Goal: Transaction & Acquisition: Purchase product/service

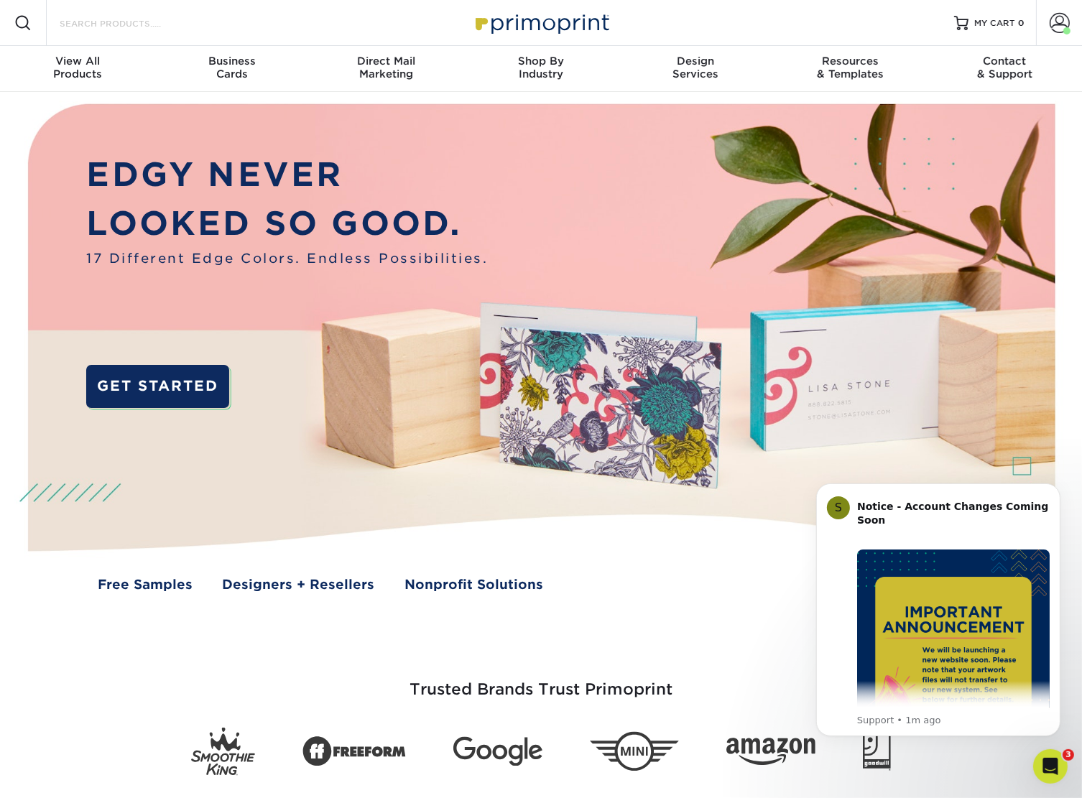
click at [129, 18] on input "Search Products" at bounding box center [128, 22] width 140 height 17
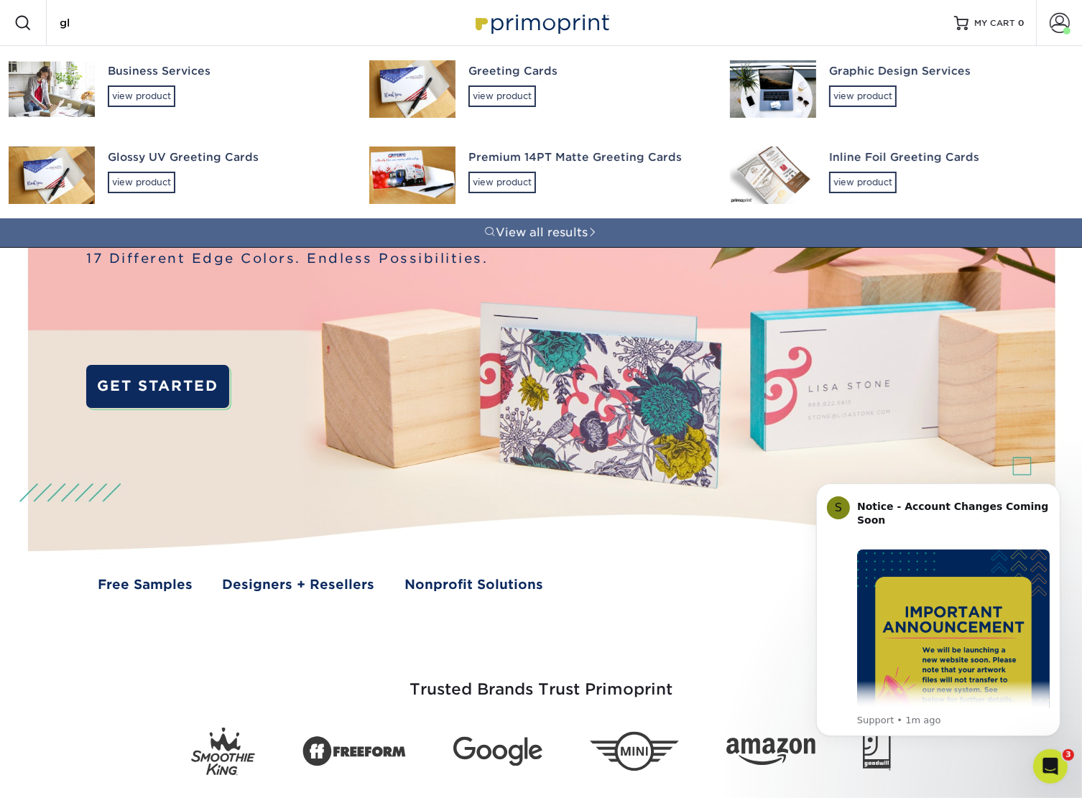
type input "glo"
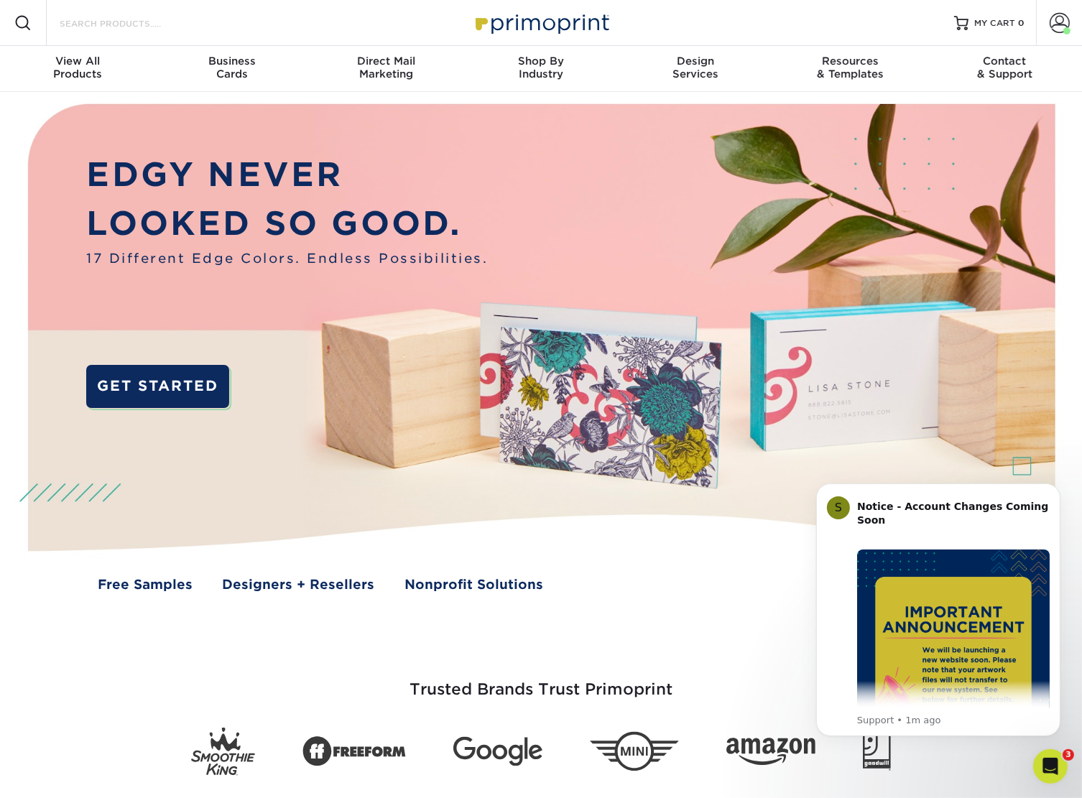
click at [134, 22] on input "Search Products" at bounding box center [128, 22] width 140 height 17
click at [177, 24] on input "Search Products" at bounding box center [128, 22] width 140 height 17
click at [78, 23] on input "Search Products" at bounding box center [128, 22] width 140 height 17
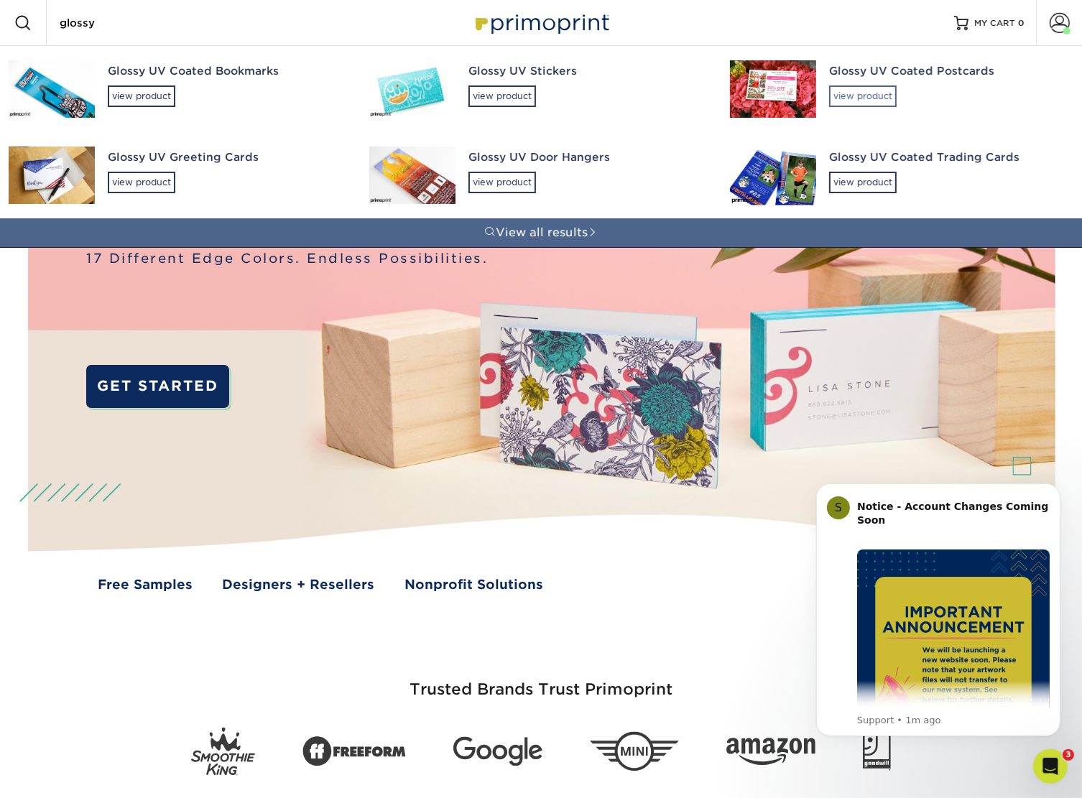
type input "glossy"
click at [840, 93] on div "view product" at bounding box center [863, 96] width 68 height 22
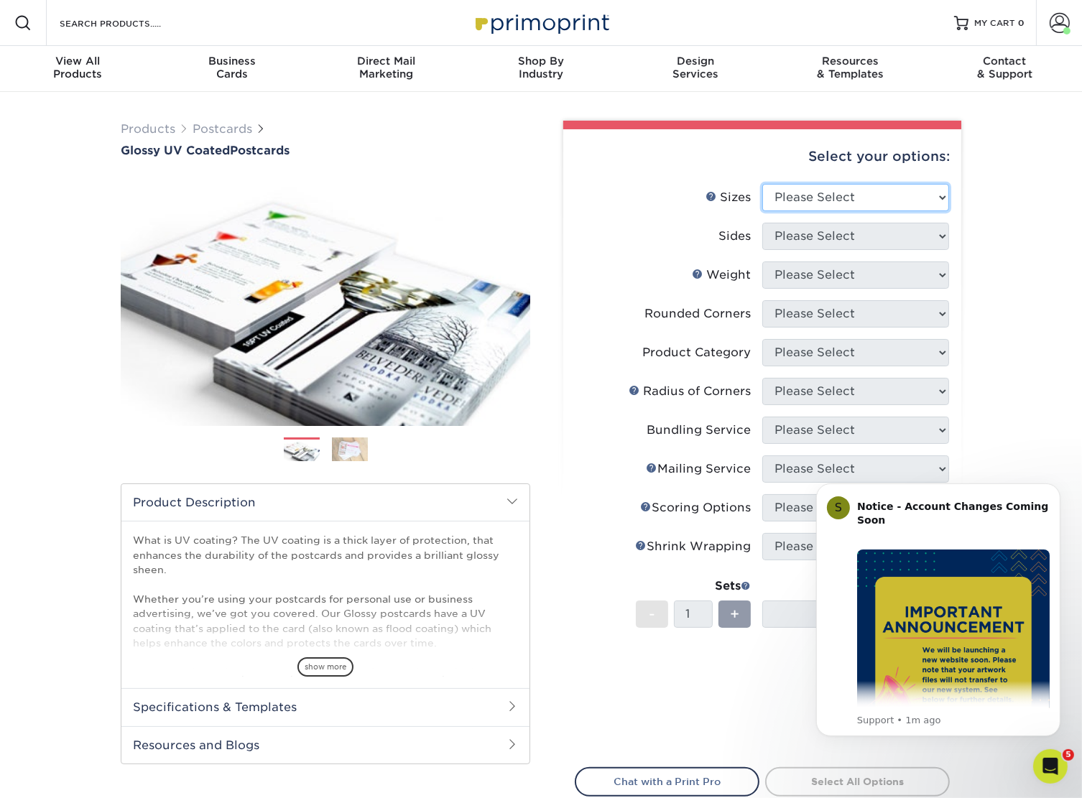
click at [888, 184] on select "Please Select 1.5" x 7" 2" x 4" 2" x 6" 2" x 7" 2" x 8" 2.12" x 5.5" 2.12" x 5.…" at bounding box center [855, 197] width 187 height 27
click at [818, 194] on select "Please Select 1.5" x 7" 2" x 4" 2" x 6" 2" x 7" 2" x 8" 2.12" x 5.5" 2.12" x 5.…" at bounding box center [855, 197] width 187 height 27
select select "6.00x9.00"
click at [762, 184] on select "Please Select 1.5" x 7" 2" x 4" 2" x 6" 2" x 7" 2" x 8" 2.12" x 5.5" 2.12" x 5.…" at bounding box center [855, 197] width 187 height 27
click at [820, 241] on select "Please Select Print Both Sides Print Front Only" at bounding box center [855, 236] width 187 height 27
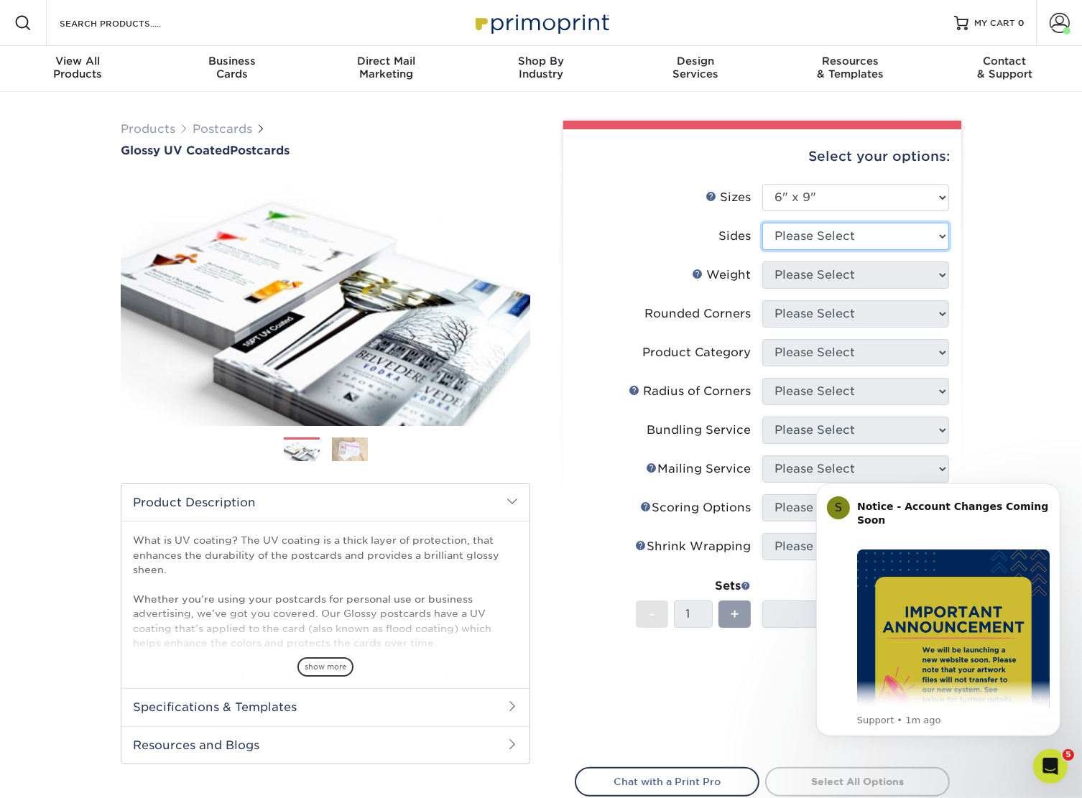
select select "13abbda7-1d64-4f25-8bb2-c179b224825d"
click at [762, 223] on select "Please Select Print Both Sides Print Front Only" at bounding box center [855, 236] width 187 height 27
click at [856, 268] on select "Please Select 16PT 14PT 18PT C1S" at bounding box center [855, 274] width 187 height 27
select select "14PT"
click at [762, 261] on select "Please Select 16PT 14PT 18PT C1S" at bounding box center [855, 274] width 187 height 27
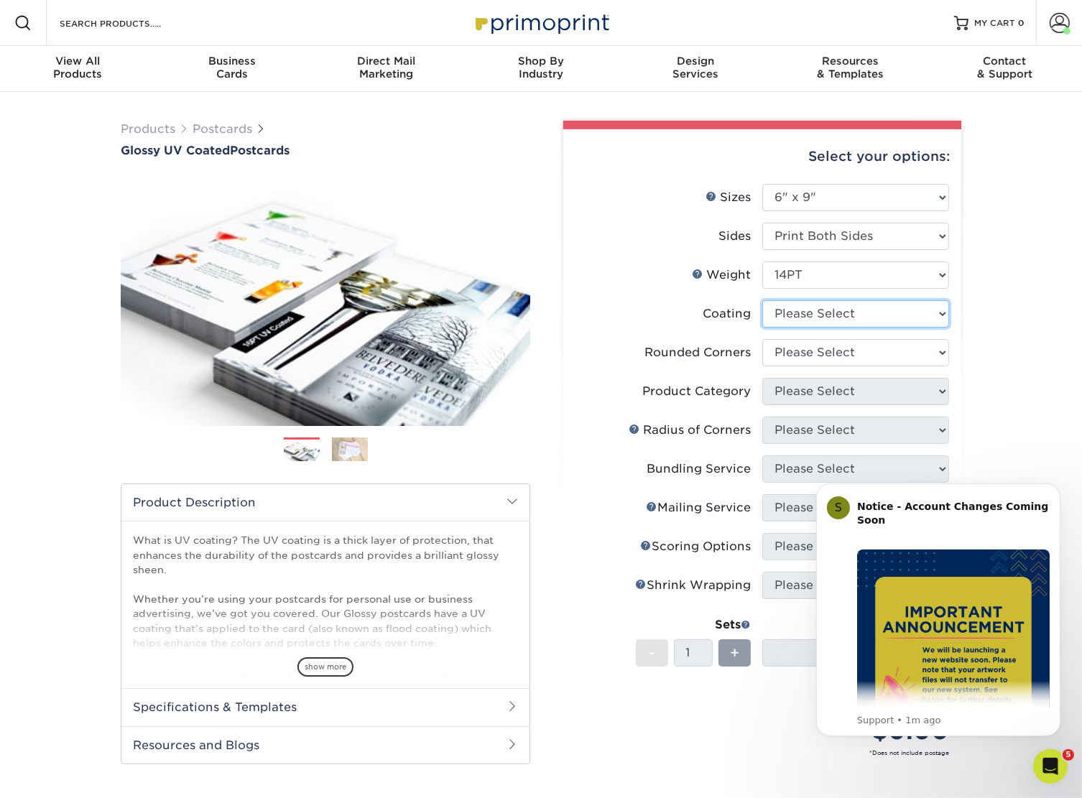
click at [817, 310] on select at bounding box center [855, 313] width 187 height 27
select select "1e8116af-acfc-44b1-83dc-8181aa338834"
click at [762, 300] on select at bounding box center [855, 313] width 187 height 27
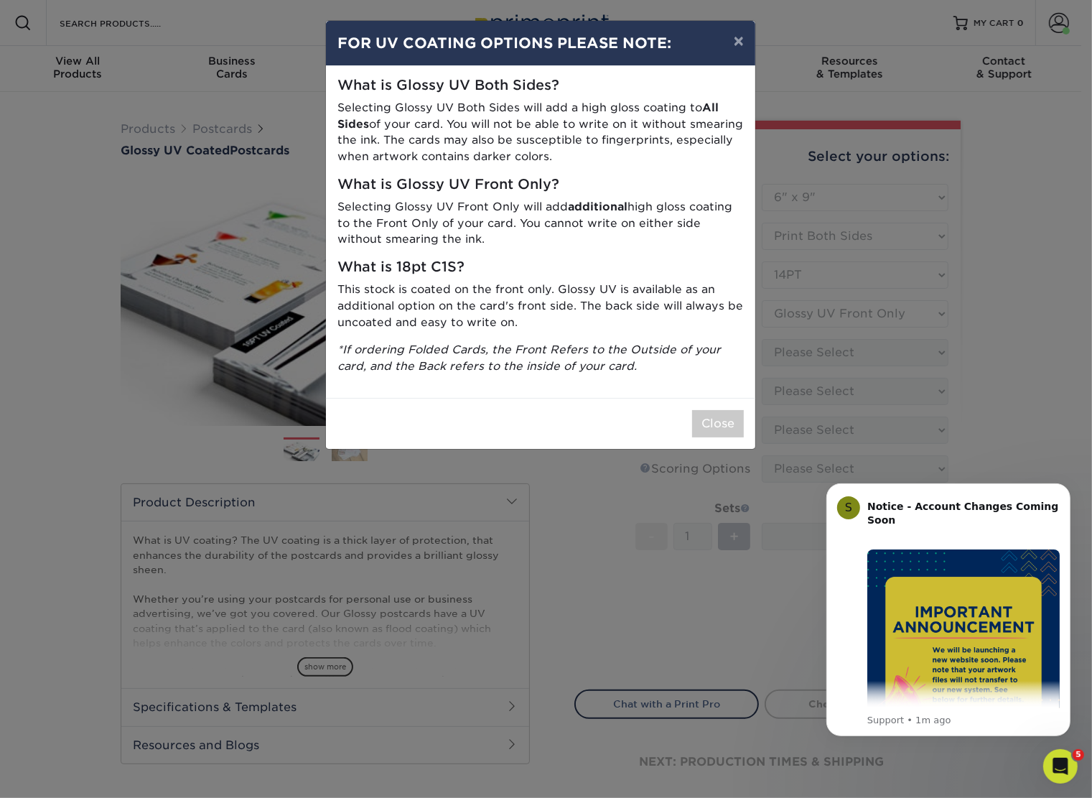
click at [804, 348] on div "× FOR UV COATING OPTIONS PLEASE NOTE: What is Glossy UV Both Sides? Selecting G…" at bounding box center [546, 399] width 1092 height 798
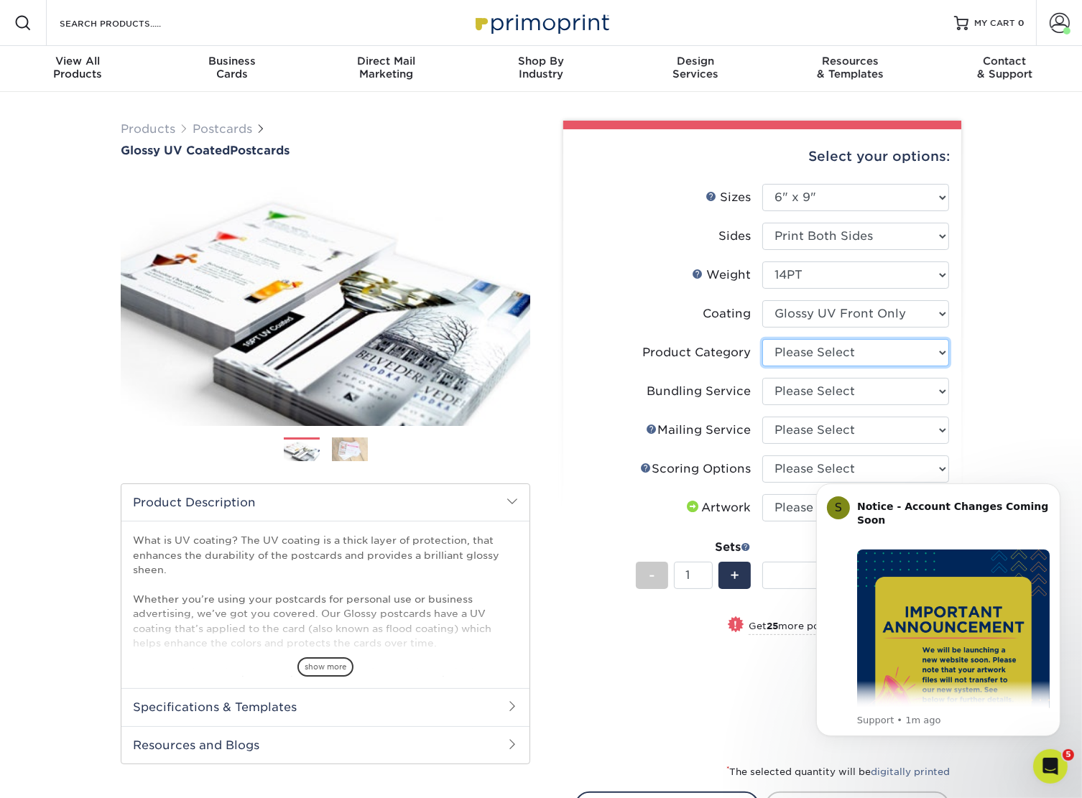
click at [839, 360] on select "Please Select Postcards" at bounding box center [855, 352] width 187 height 27
select select "9b7272e0-d6c8-4c3c-8e97-d3a1bcdab858"
click at [762, 339] on select "Please Select Postcards" at bounding box center [855, 352] width 187 height 27
click at [828, 388] on select "Please Select No Bundling Services Yes, Bundles of 50 (+2 Days) Yes, Bundles of…" at bounding box center [855, 391] width 187 height 27
select select "58689abb-25c0-461c-a4c3-a80b627d6649"
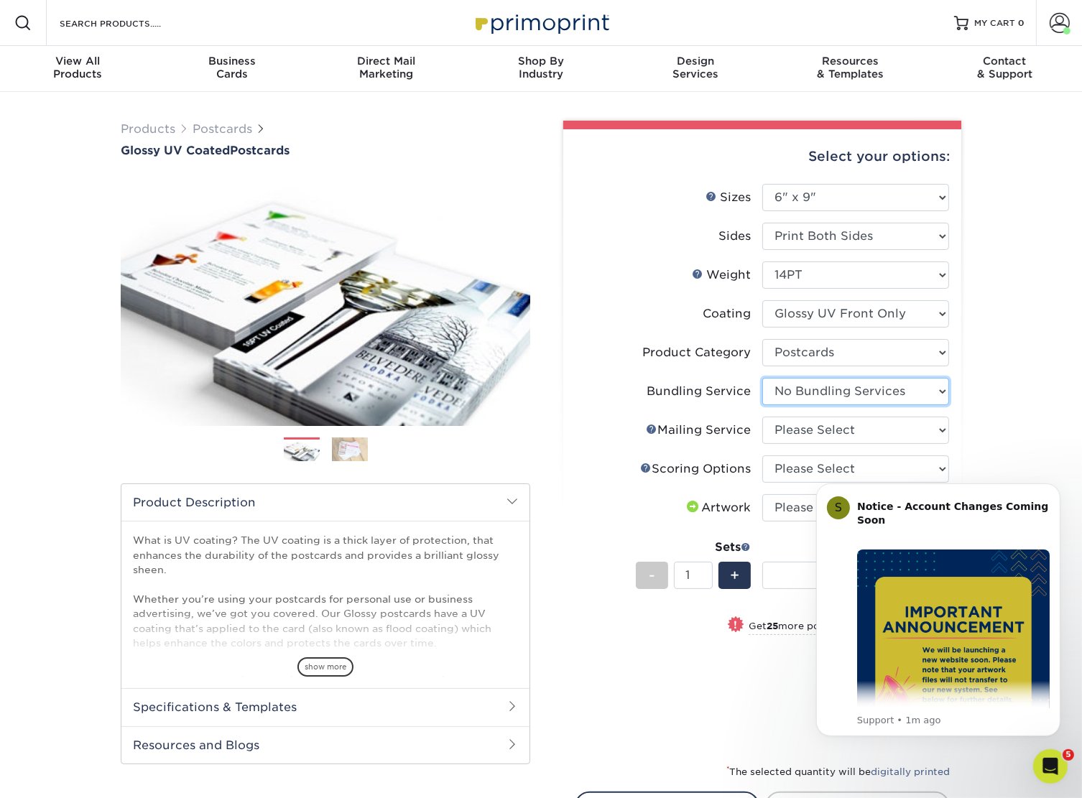
click at [762, 378] on select "Please Select No Bundling Services Yes, Bundles of 50 (+2 Days) Yes, Bundles of…" at bounding box center [855, 391] width 187 height 27
click at [823, 430] on select "Please Select No Direct Mailing Service No, I will mail/stamp/imprint Direct Ma…" at bounding box center [855, 430] width 187 height 27
select select "3e5e9bdd-d78a-4c28-a41d-fe1407925ca6"
click at [762, 417] on select "Please Select No Direct Mailing Service No, I will mail/stamp/imprint Direct Ma…" at bounding box center [855, 430] width 187 height 27
click at [1052, 484] on icon "Dismiss notification" at bounding box center [1056, 487] width 8 height 8
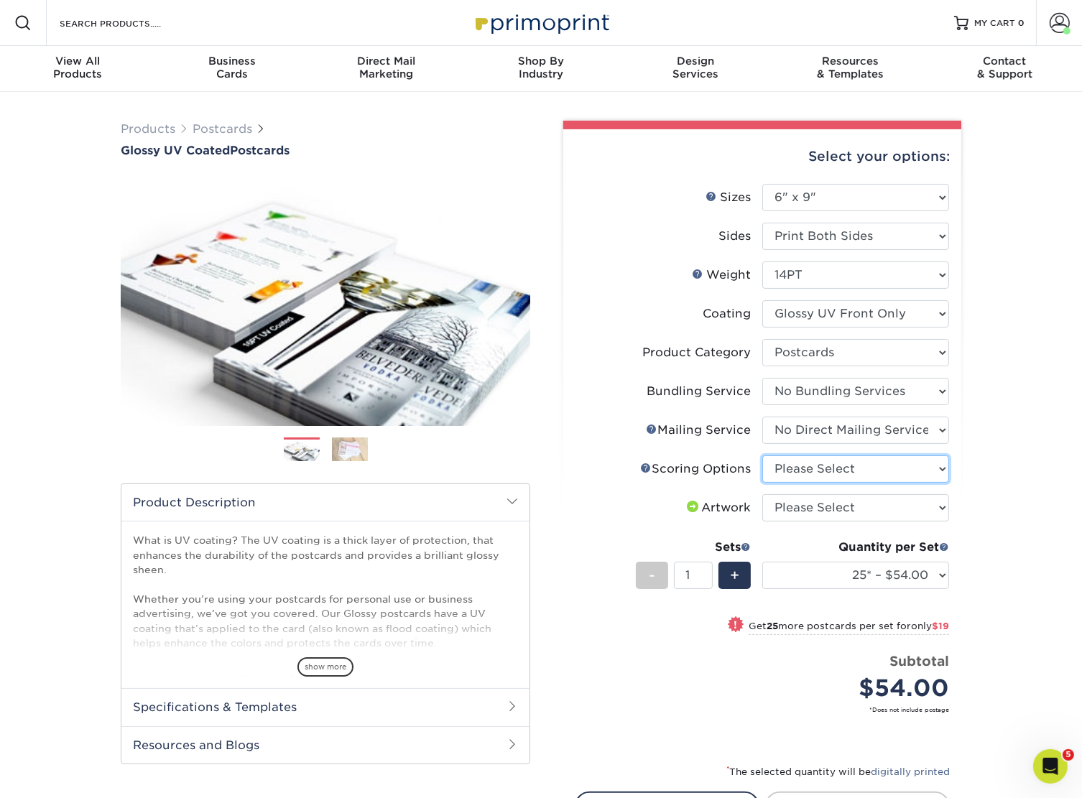
click at [866, 463] on select "Please Select No Scoring One Score Two Scores" at bounding box center [855, 468] width 187 height 27
select select "16ebe401-5398-422d-8cb0-f3adbb82deb5"
click at [762, 455] on select "Please Select No Scoring One Score Two Scores" at bounding box center [855, 468] width 187 height 27
click at [832, 508] on select "Please Select I will upload files I need a design - $150" at bounding box center [855, 507] width 187 height 27
select select "upload"
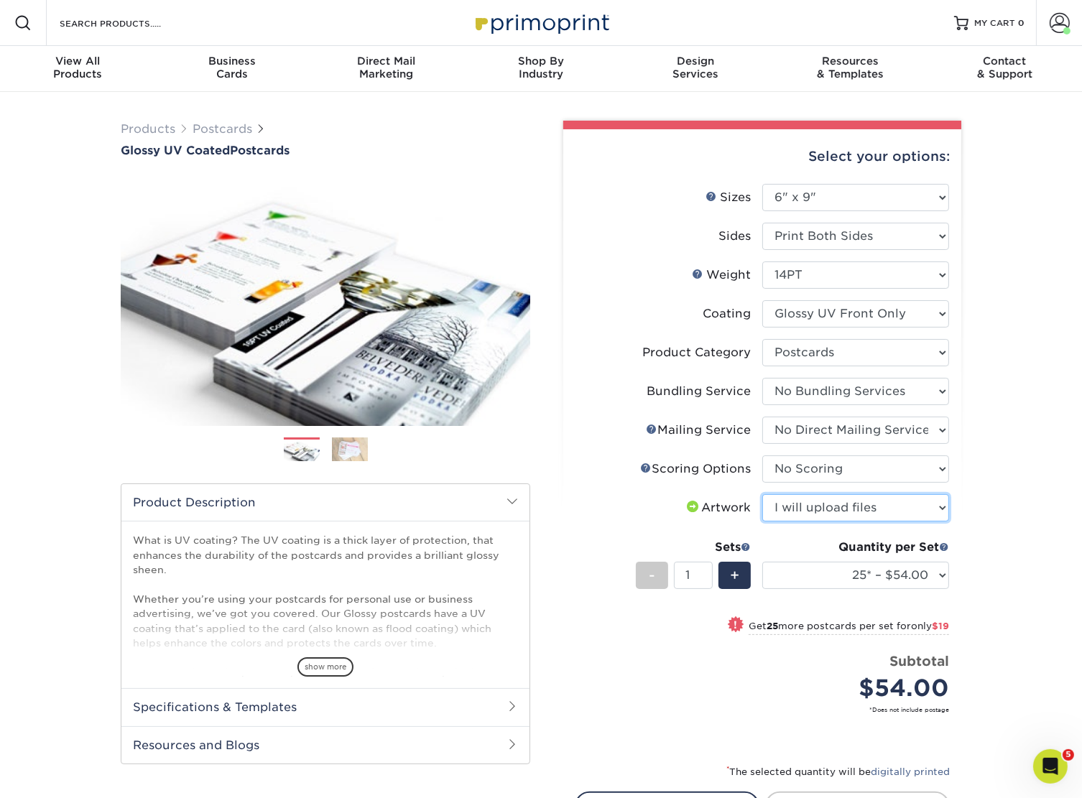
click at [762, 494] on select "Please Select I will upload files I need a design - $150" at bounding box center [855, 507] width 187 height 27
click at [817, 571] on select "25* – $54.00 50* – $73.00 75* – $85.00 100* – $113.00 250* – $191.00 500 – $229…" at bounding box center [855, 575] width 187 height 27
select select "1000 – $270.00"
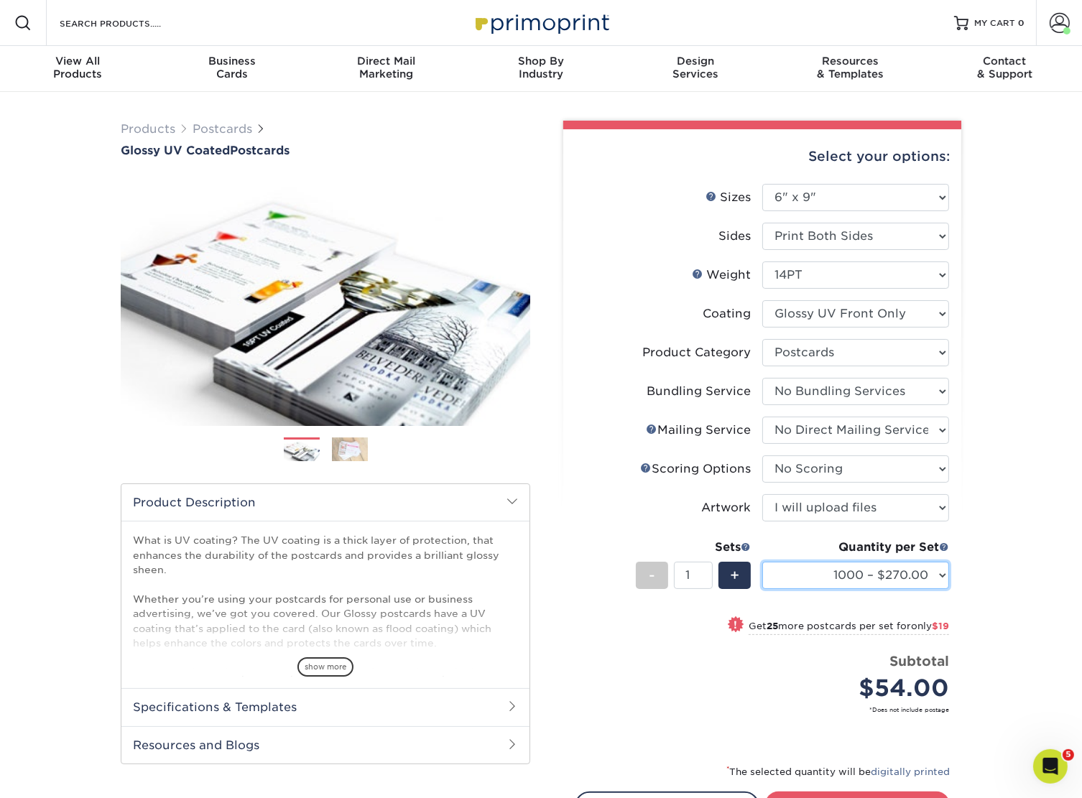
click at [762, 562] on select "25* – $54.00 50* – $73.00 75* – $85.00 100* – $113.00 250* – $191.00 500 – $229…" at bounding box center [855, 575] width 187 height 27
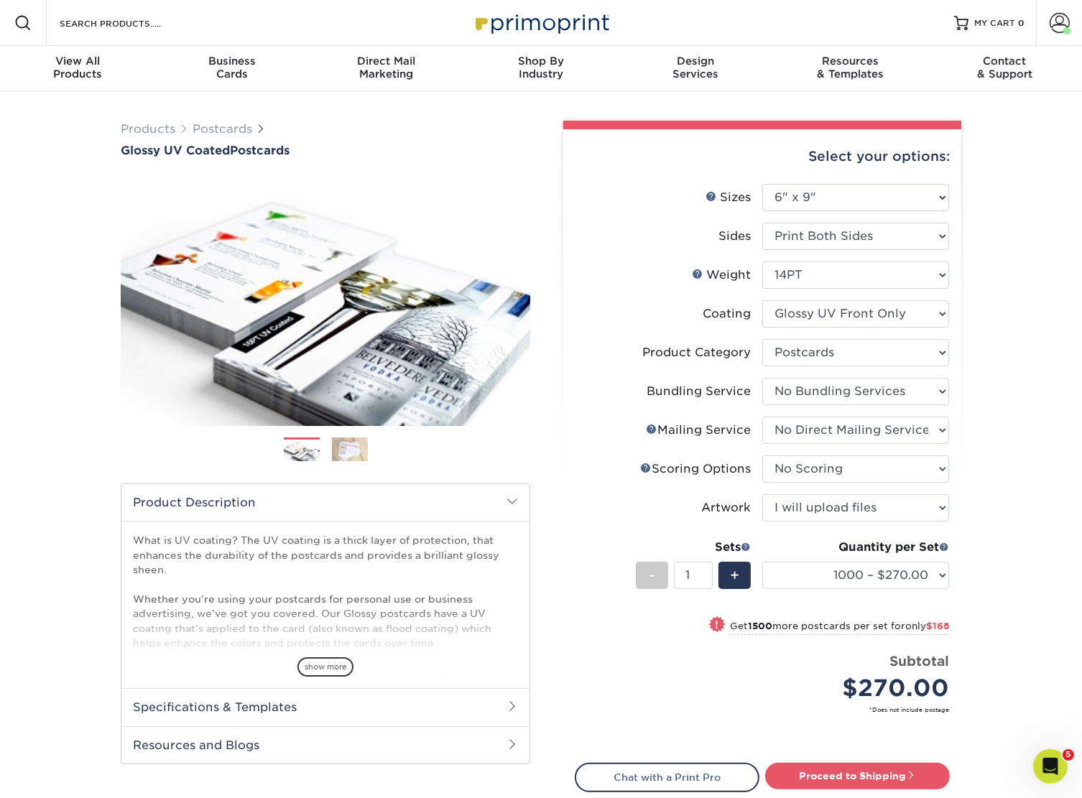
click at [992, 383] on div "Products Postcards Glossy UV Coated Postcards Previous Next show more 25" at bounding box center [541, 511] width 1082 height 838
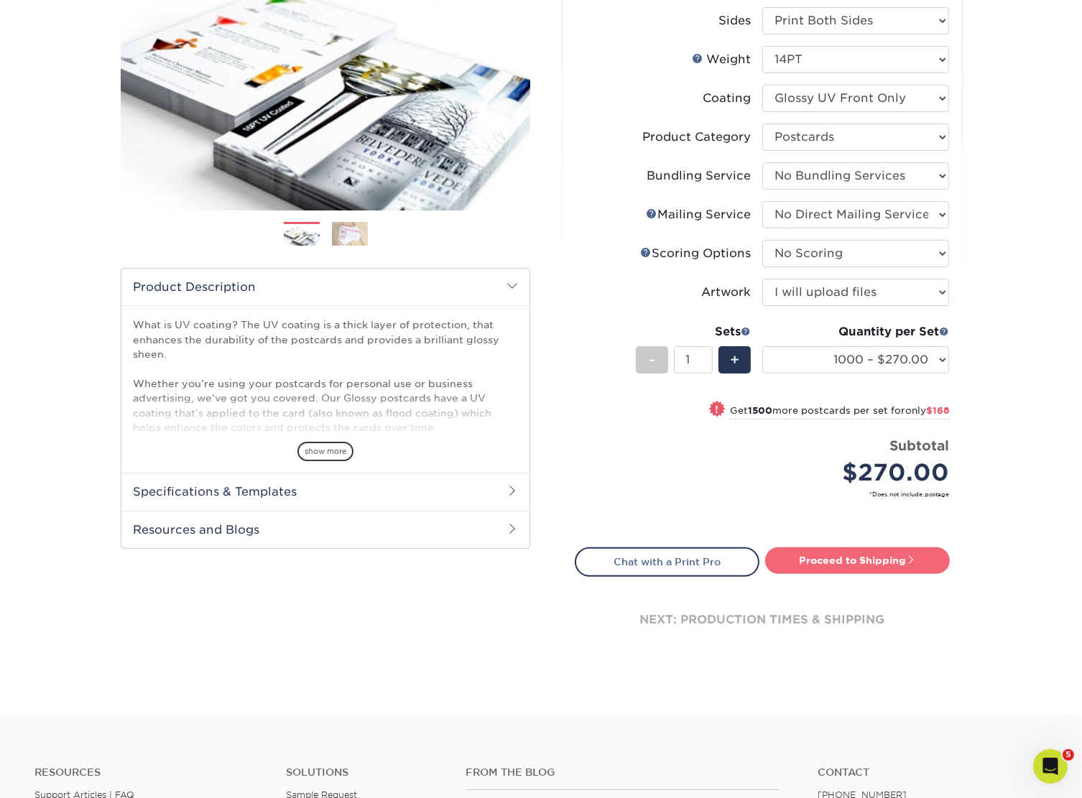
click at [873, 562] on link "Proceed to Shipping" at bounding box center [857, 560] width 185 height 26
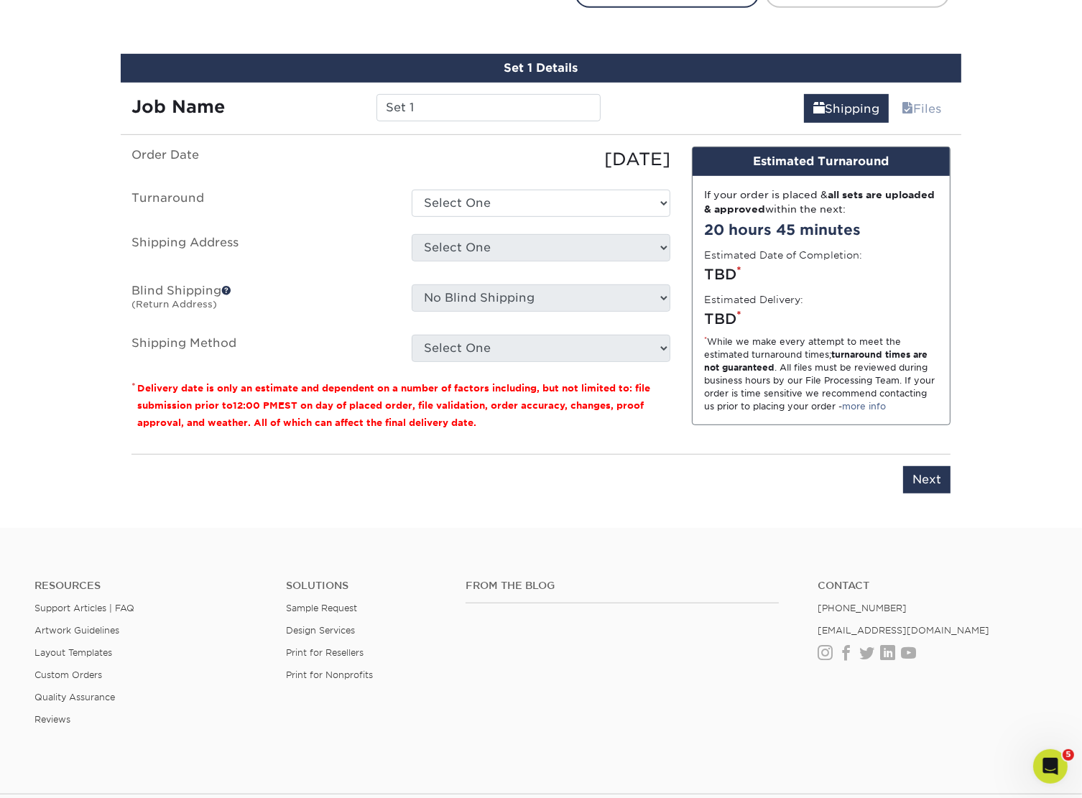
scroll to position [801, 0]
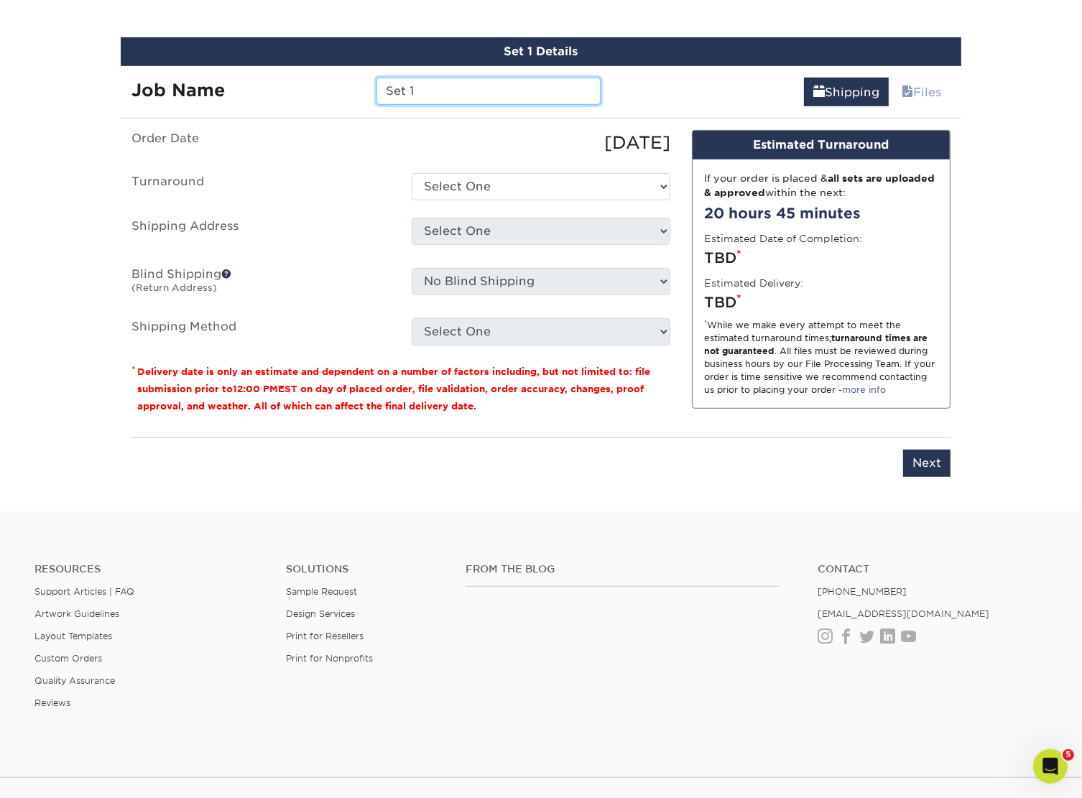
drag, startPoint x: 497, startPoint y: 98, endPoint x: 381, endPoint y: 91, distance: 115.8
click at [381, 91] on input "Set 1" at bounding box center [487, 91] width 223 height 27
type input "4801-4815Staunton_AB-MC-KS-SH_Mailer-6x9"
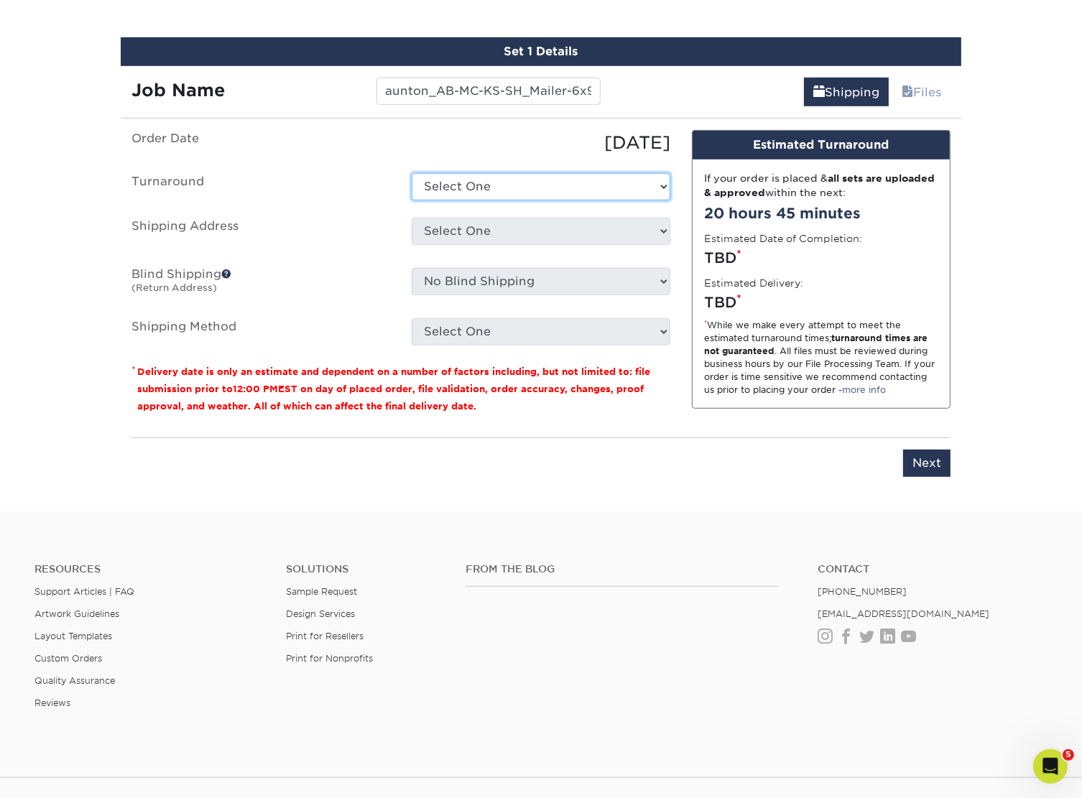
click at [442, 190] on select "Select One 2-4 Business Days 2 Day Next Business Day" at bounding box center [541, 186] width 259 height 27
select select "72b3da62-6391-4a50-b705-1fe462955d0a"
click at [412, 173] on select "Select One 2-4 Business Days 2 Day Next Business Day" at bounding box center [541, 186] width 259 height 27
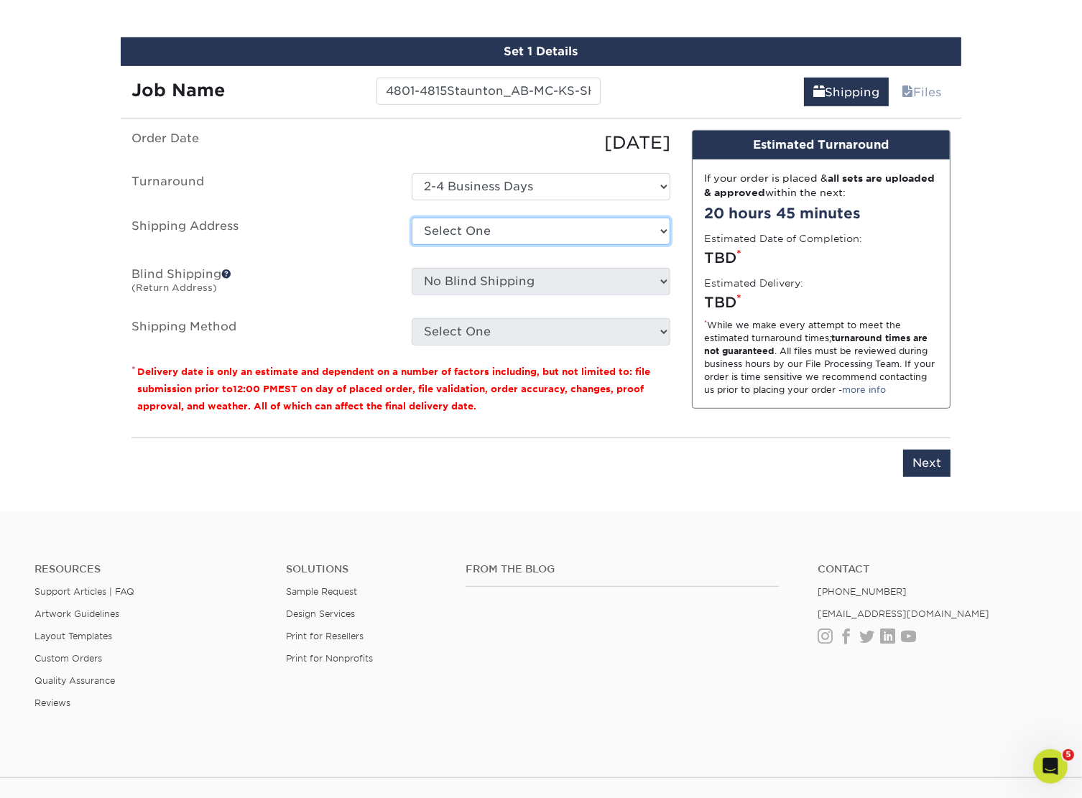
click at [472, 228] on select "Select One B&B Services Bob's Amex Camarillo Cerritos Costa Mesa DAUM South Bay…" at bounding box center [541, 231] width 259 height 27
select select "10188"
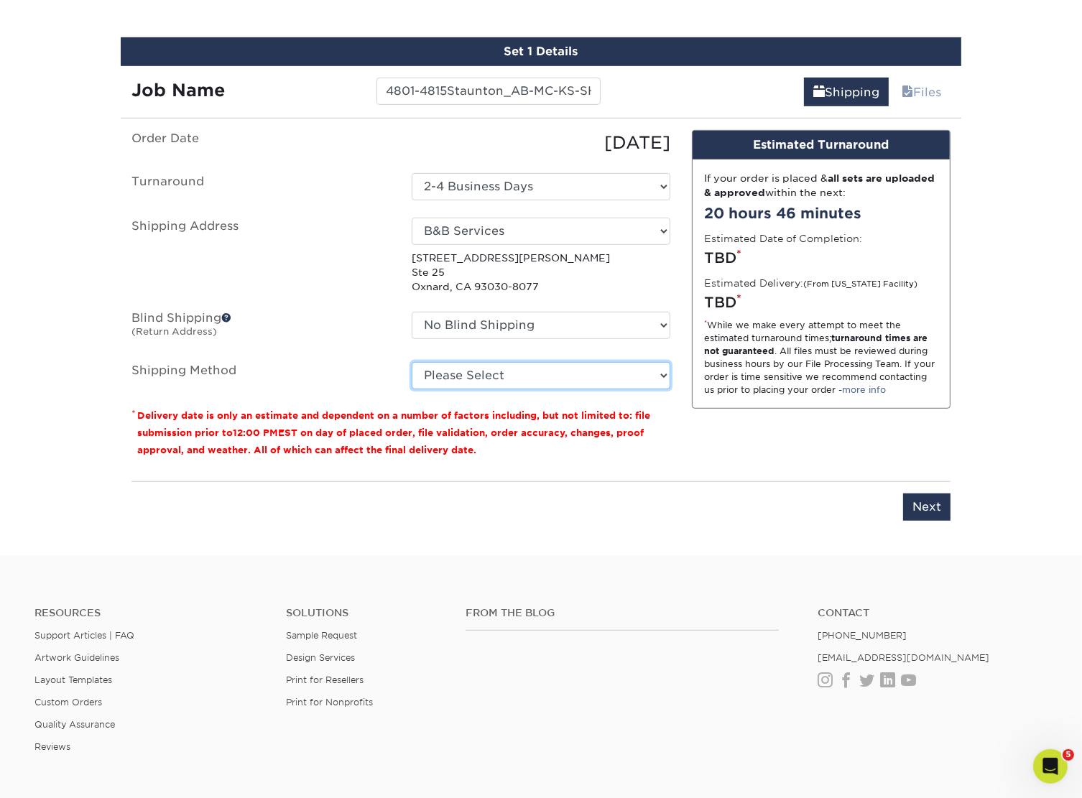
click at [468, 368] on select "Please Select Ground Shipping (+$19.84) 3 Day Shipping Service (+$28.96) 2 Day …" at bounding box center [541, 375] width 259 height 27
select select "03"
click at [412, 362] on select "Please Select Ground Shipping (+$19.84) 3 Day Shipping Service (+$28.96) 2 Day …" at bounding box center [541, 375] width 259 height 27
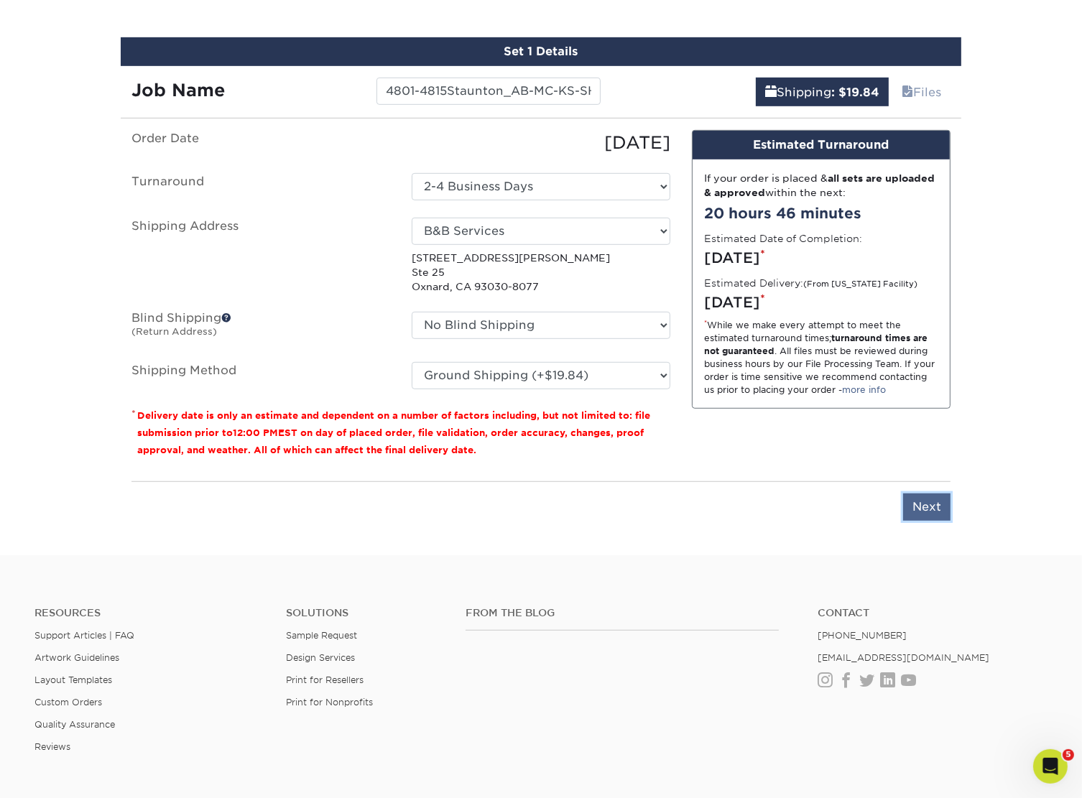
click at [939, 498] on input "Next" at bounding box center [926, 506] width 47 height 27
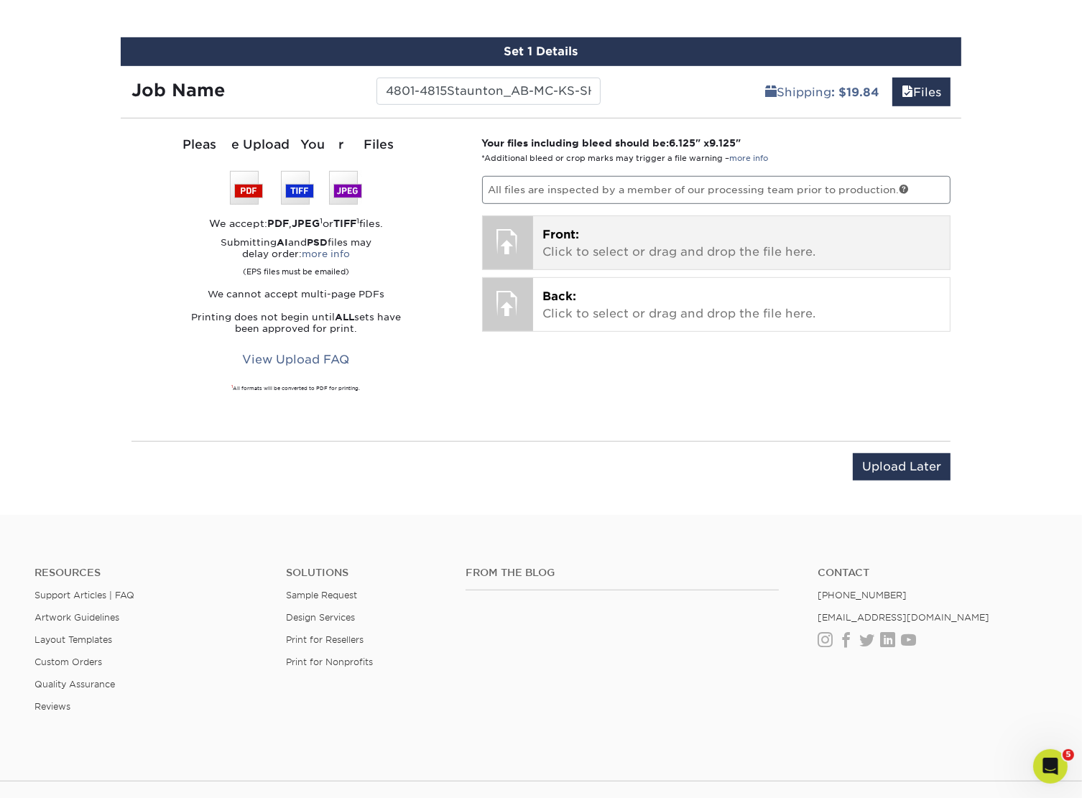
click at [732, 251] on p "Front: Click to select or drag and drop the file here." at bounding box center [741, 243] width 397 height 34
